Goal: Subscribe to service/newsletter

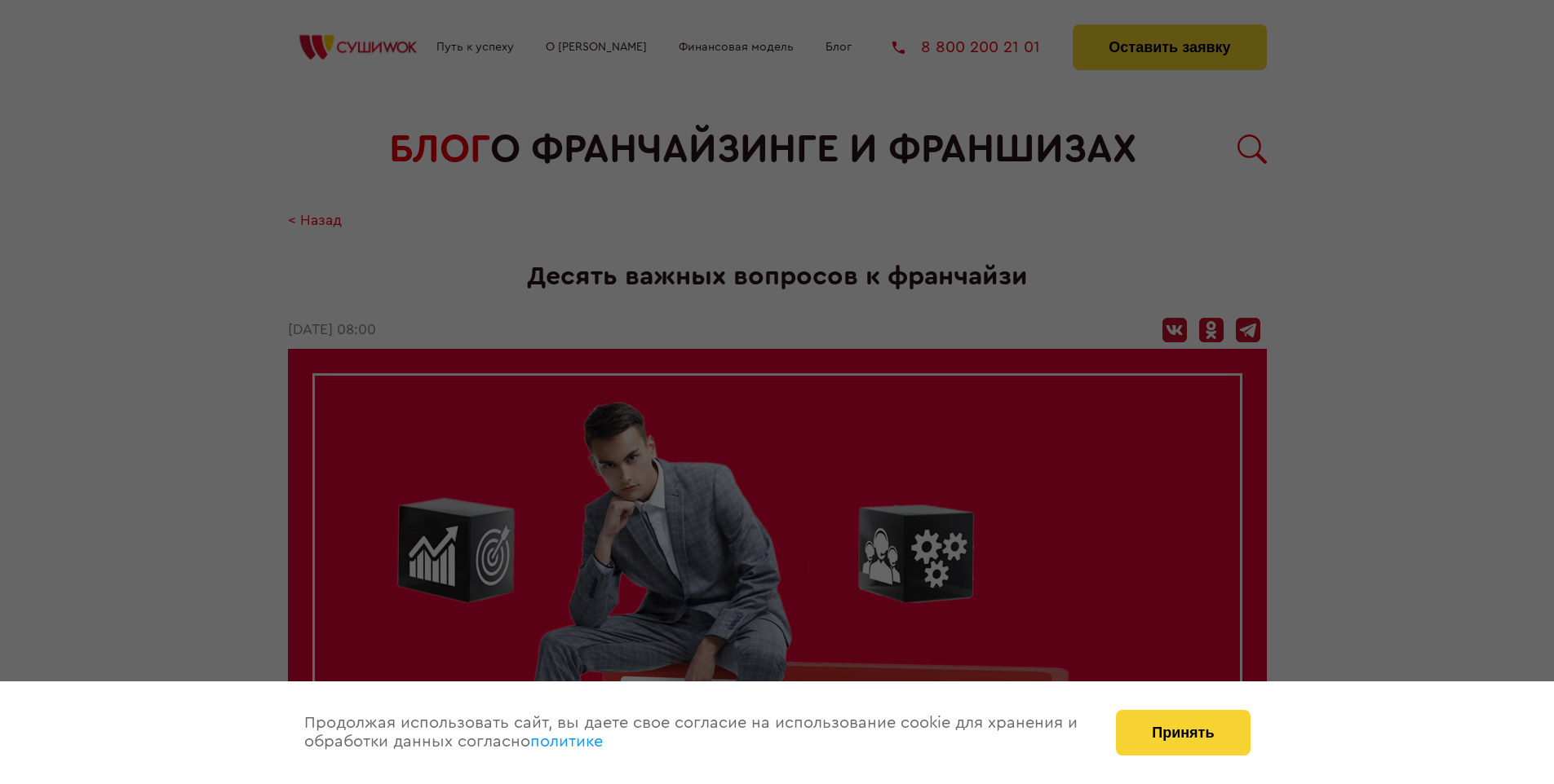
scroll to position [2775, 0]
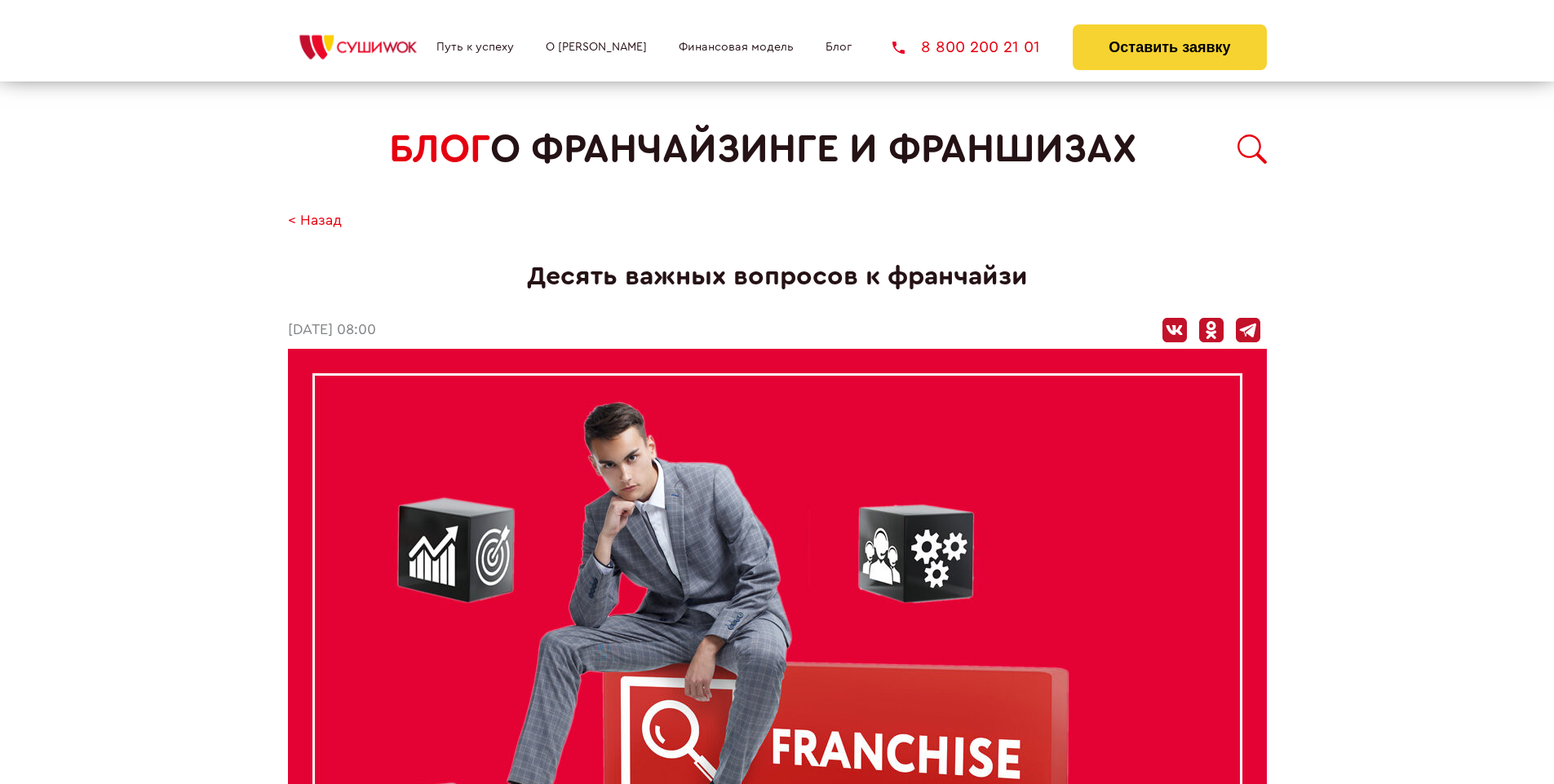
scroll to position [2775, 0]
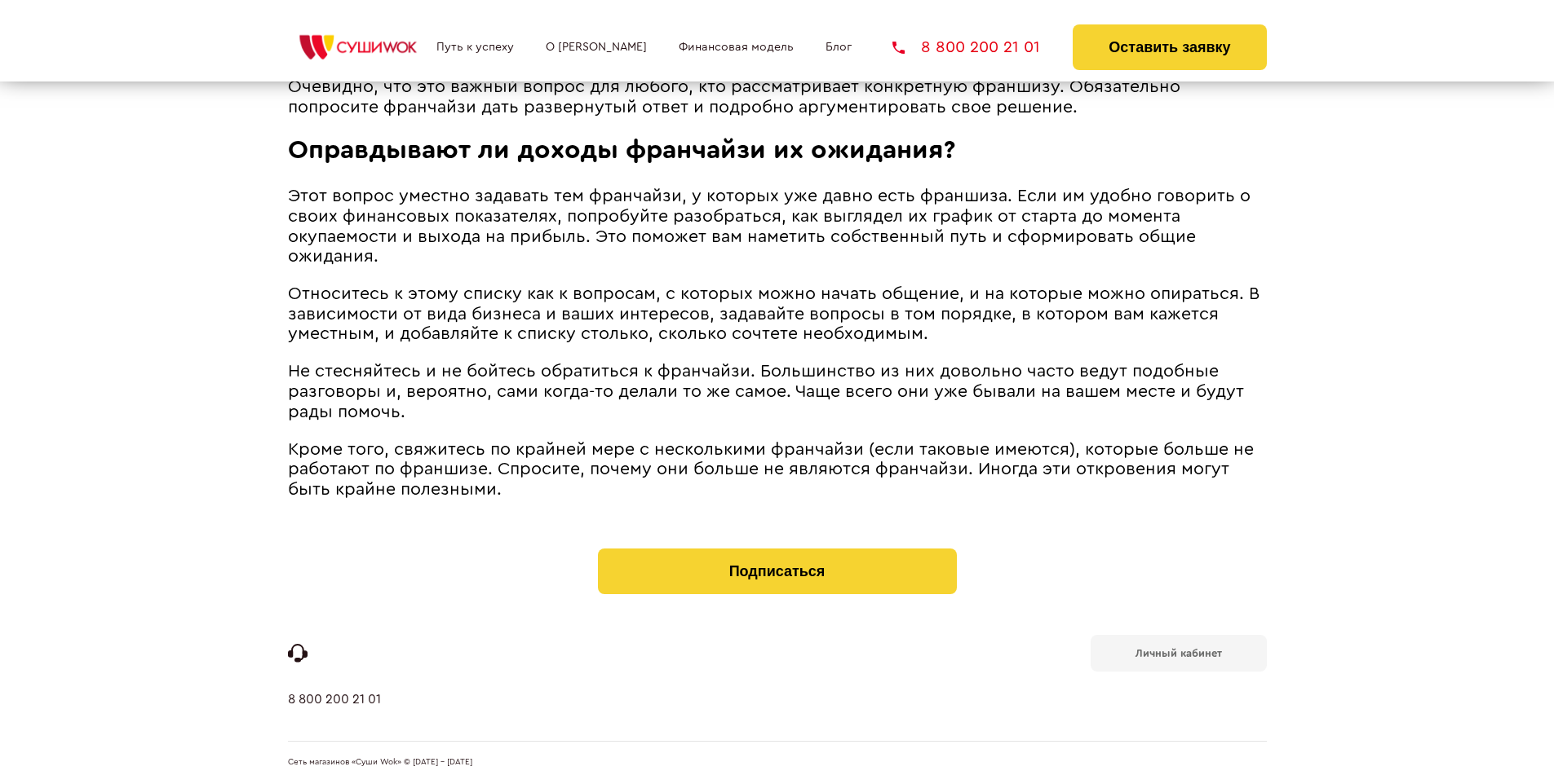
click at [1178, 652] on b "Личный кабинет" at bounding box center [1178, 653] width 87 height 10
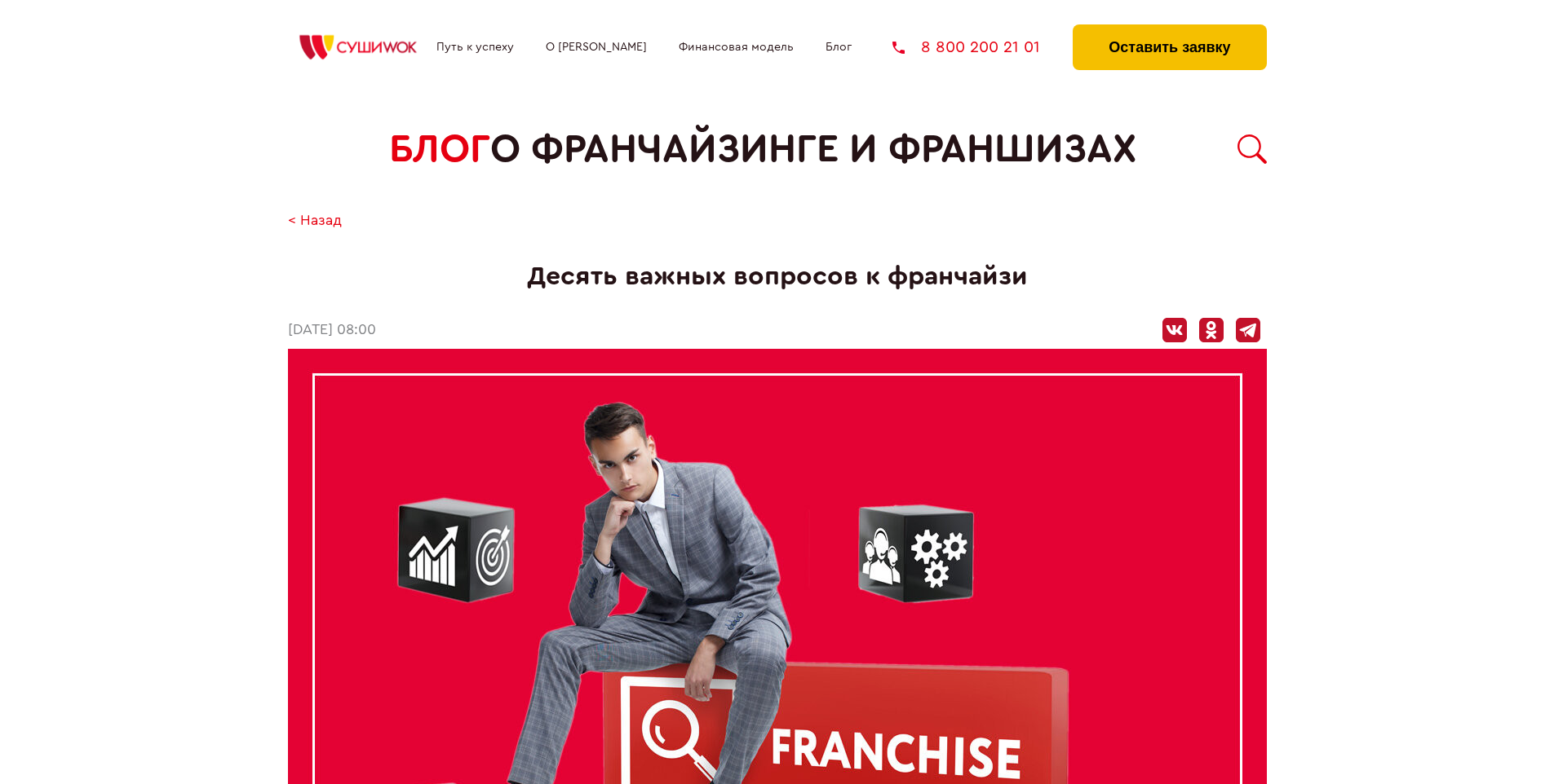
click at [1168, 29] on button "Оставить заявку" at bounding box center [1168, 48] width 193 height 46
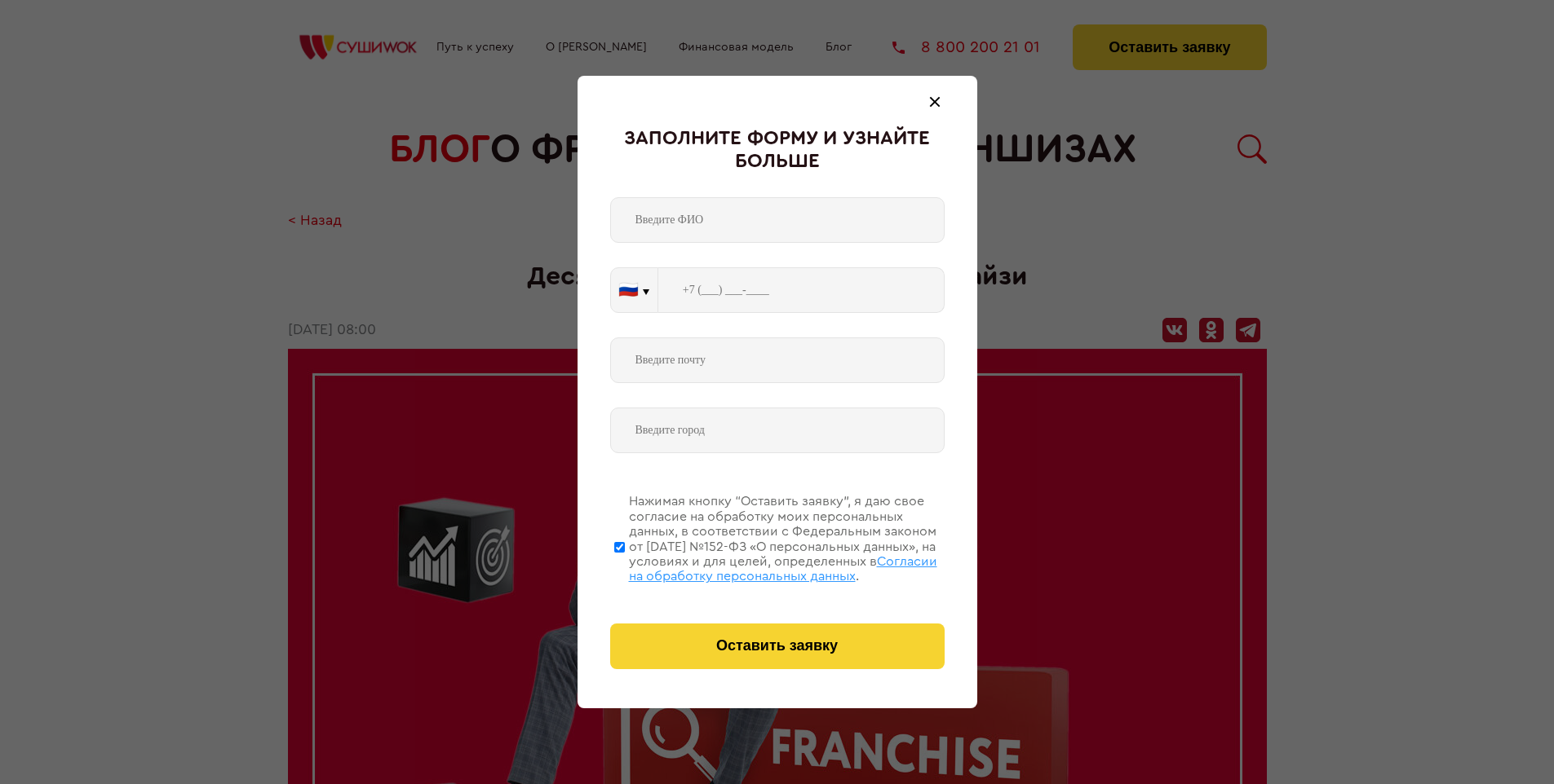
click at [756, 567] on span "Согласии на обработку персональных данных" at bounding box center [783, 569] width 308 height 28
click at [625, 567] on input "Нажимая кнопку “Оставить заявку”, я даю свое согласие на обработку моих персона…" at bounding box center [619, 547] width 10 height 130
checkbox input "false"
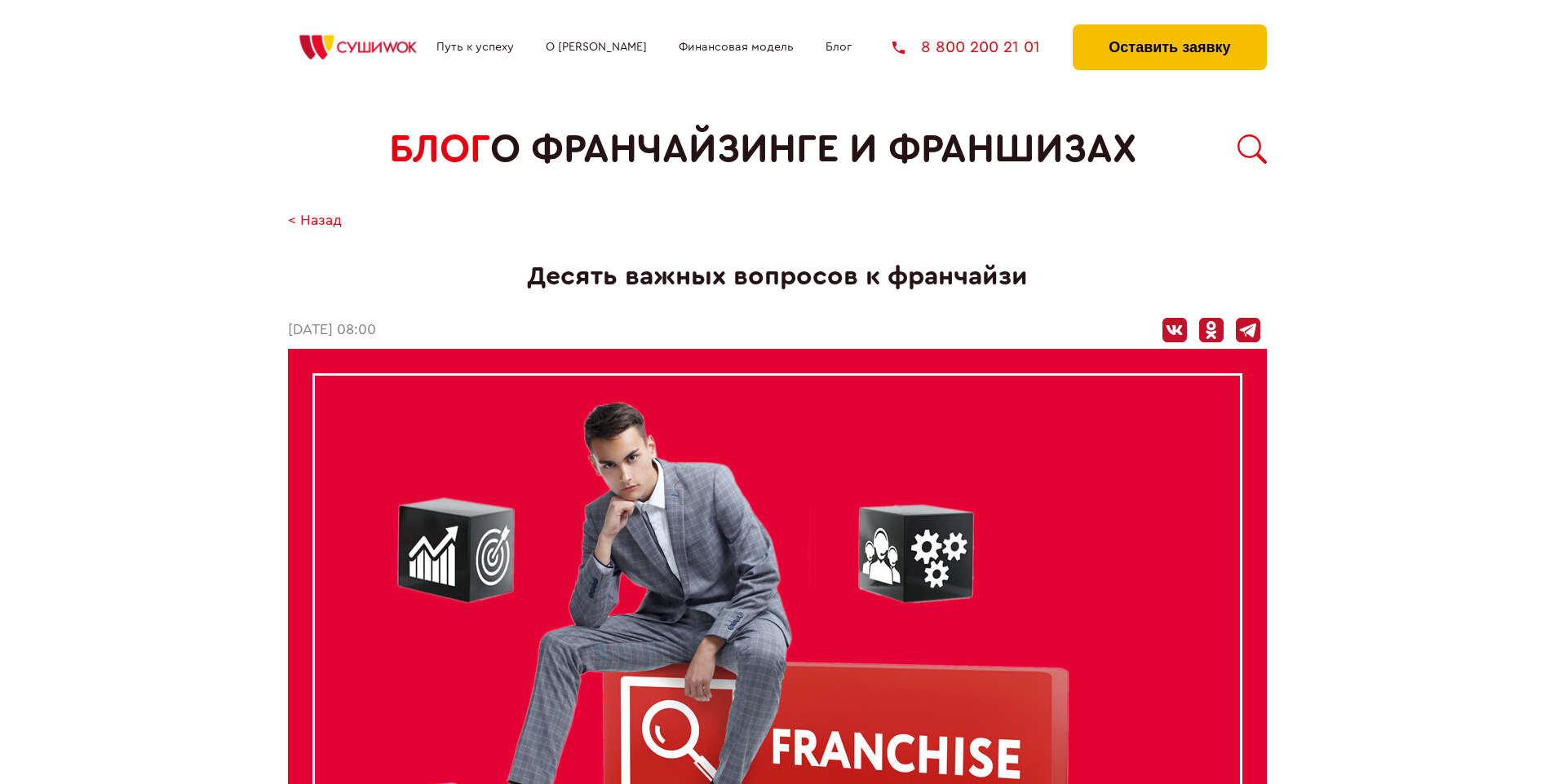
click at [1168, 29] on button "Оставить заявку" at bounding box center [1168, 48] width 193 height 46
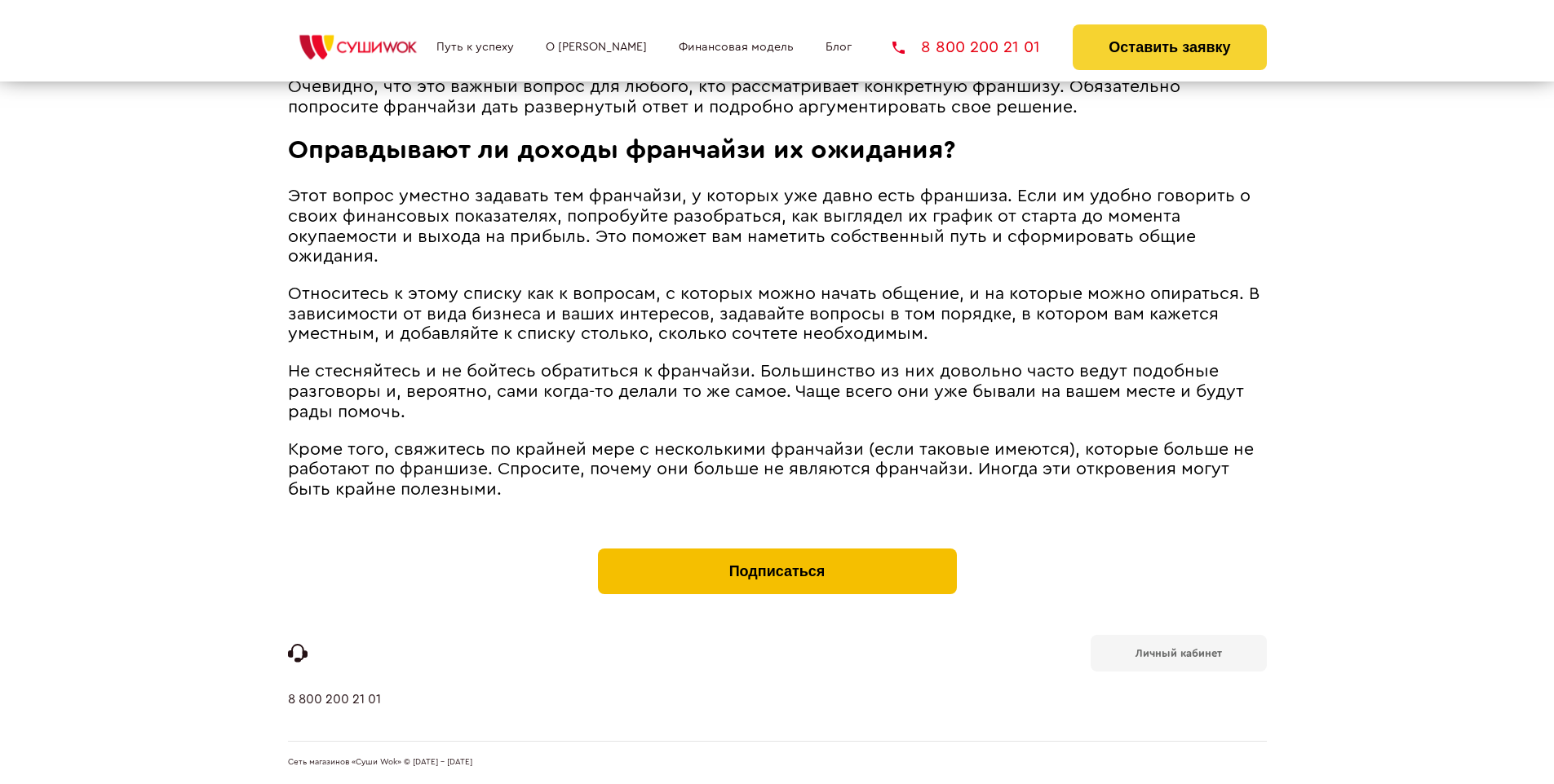
click at [777, 552] on button "Подписаться" at bounding box center [777, 572] width 358 height 46
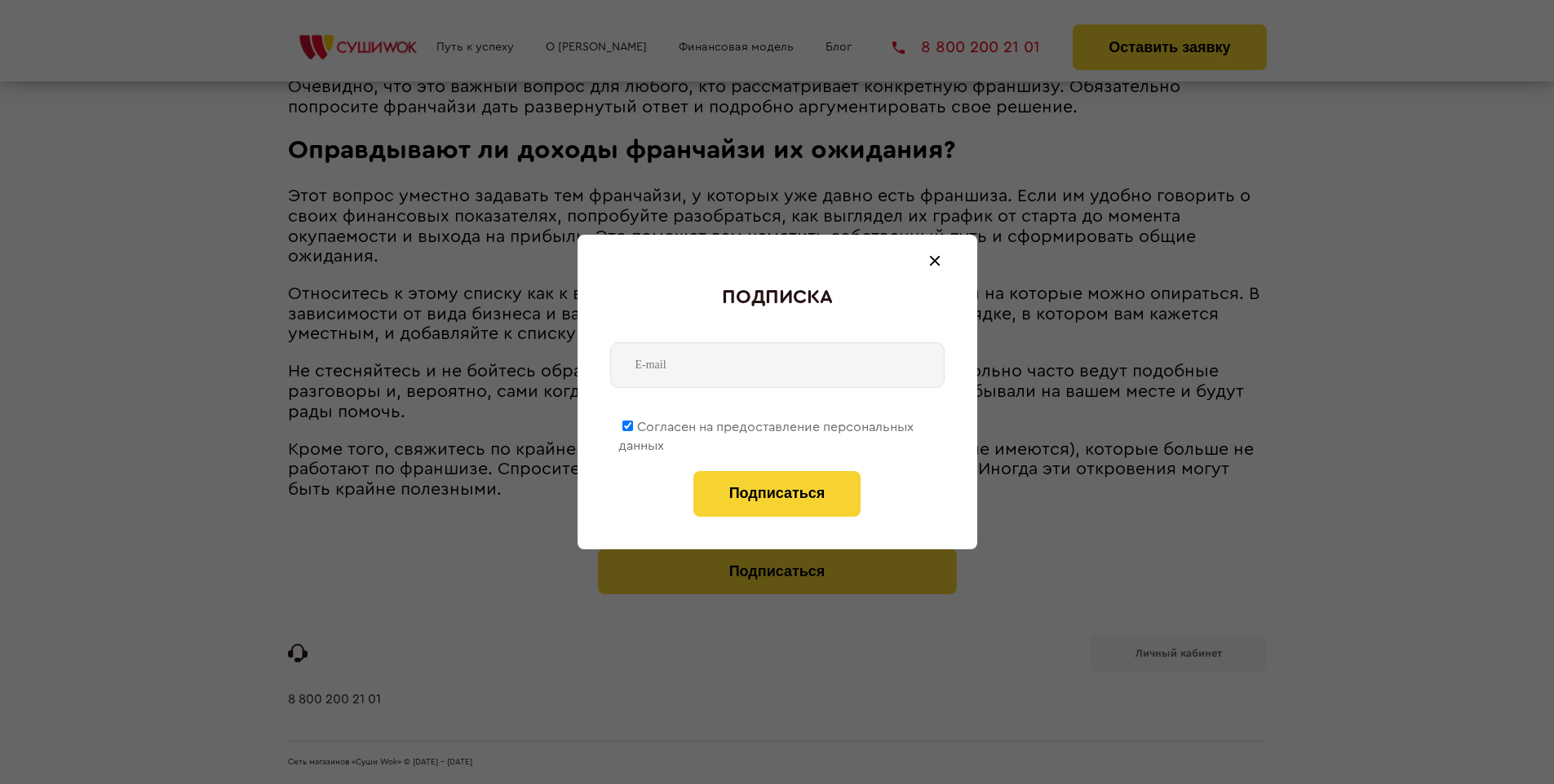
click at [766, 424] on span "Согласен на предоставление персональных данных" at bounding box center [766, 436] width 295 height 31
click at [633, 424] on input "Согласен на предоставление персональных данных" at bounding box center [628, 426] width 10 height 10
checkbox input "false"
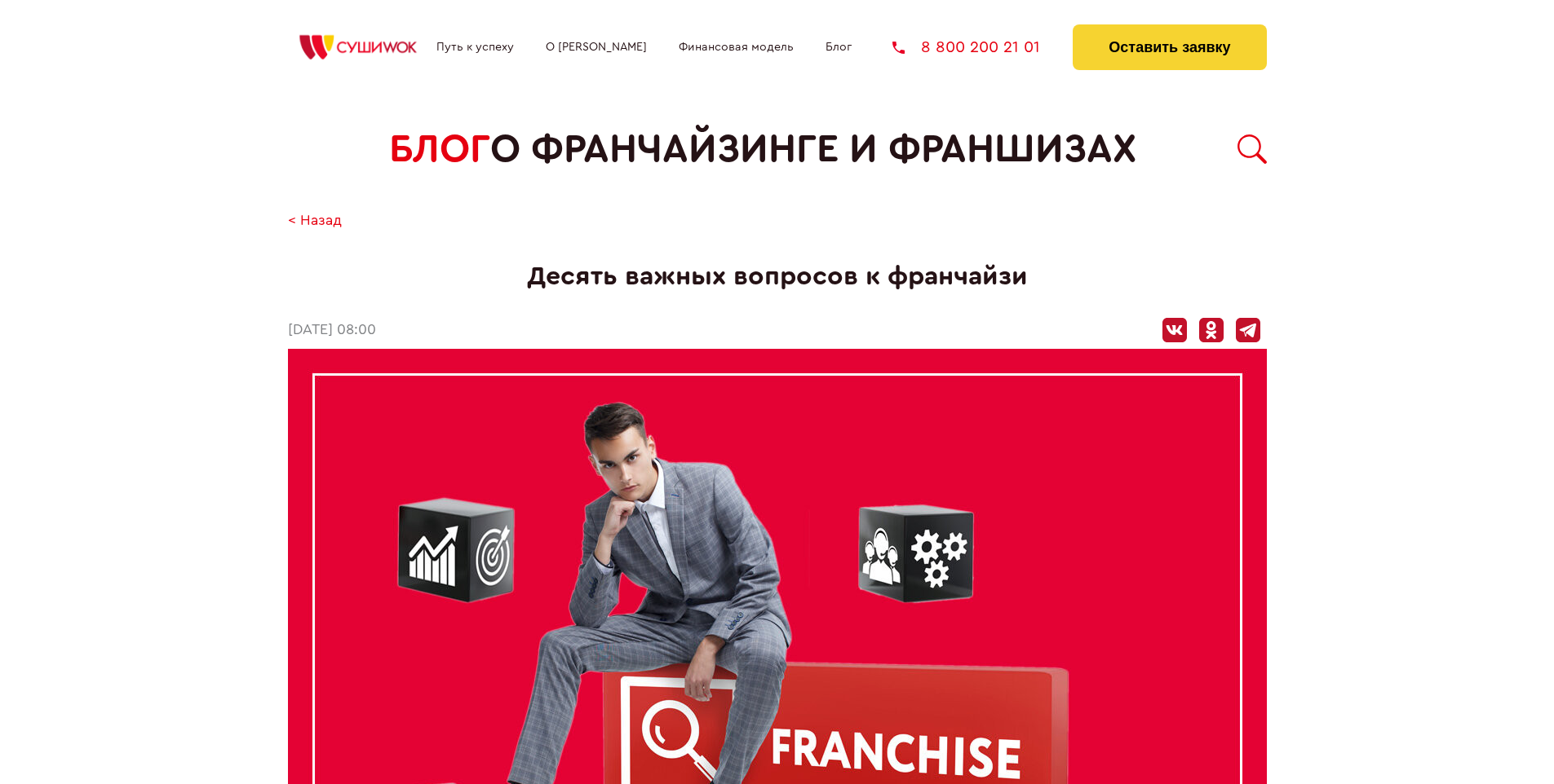
scroll to position [2775, 0]
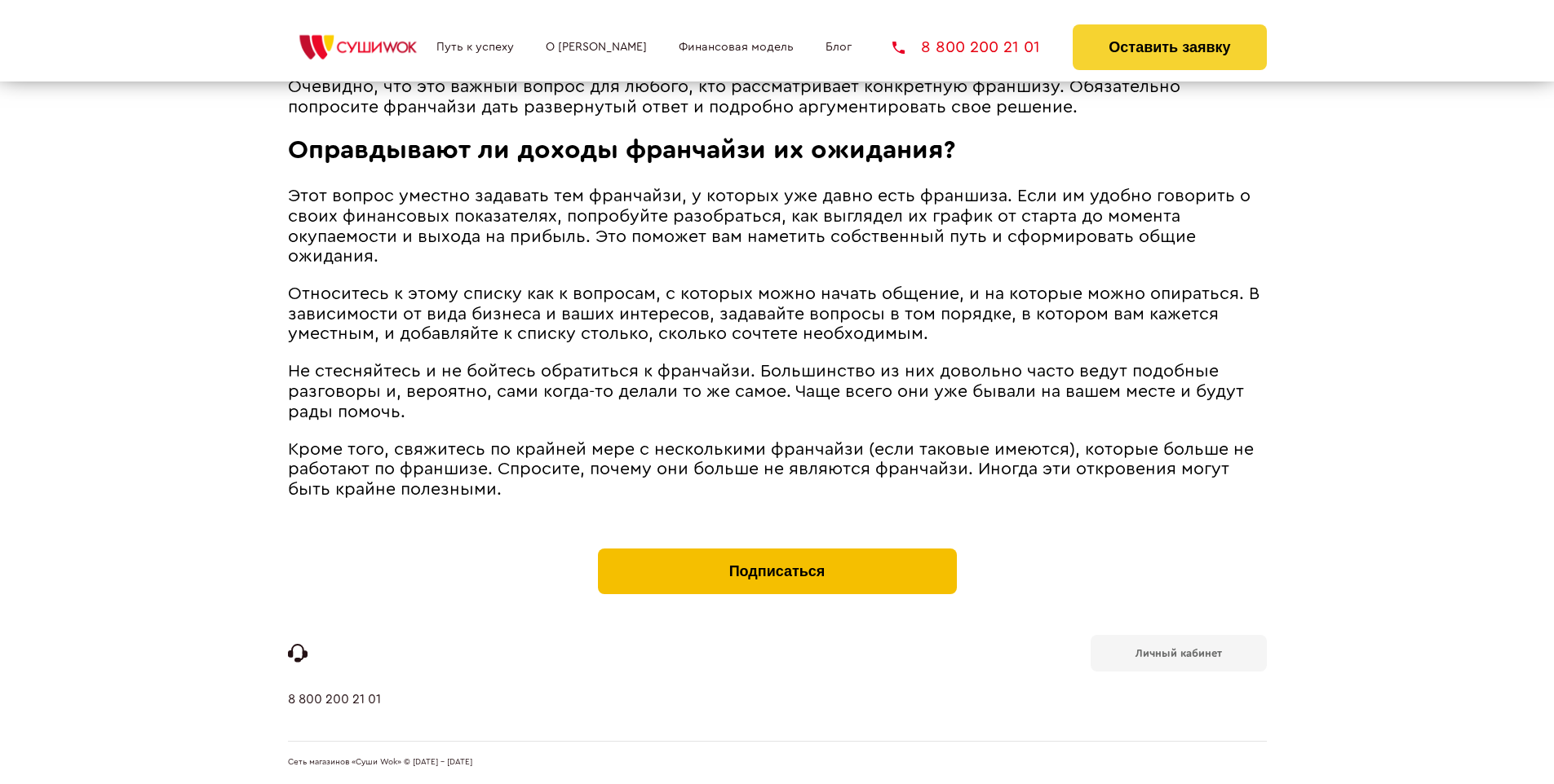
click at [777, 552] on button "Подписаться" at bounding box center [777, 572] width 358 height 46
